Goal: Task Accomplishment & Management: Manage account settings

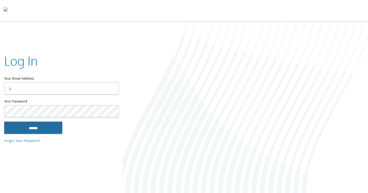
type input "**********"
click at [49, 128] on input "******" at bounding box center [33, 128] width 58 height 12
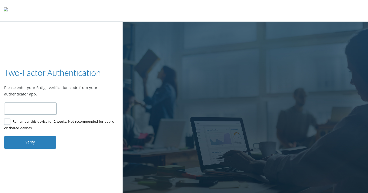
click at [33, 112] on input "number" at bounding box center [30, 109] width 52 height 12
type input "******"
